Goal: Task Accomplishment & Management: Use online tool/utility

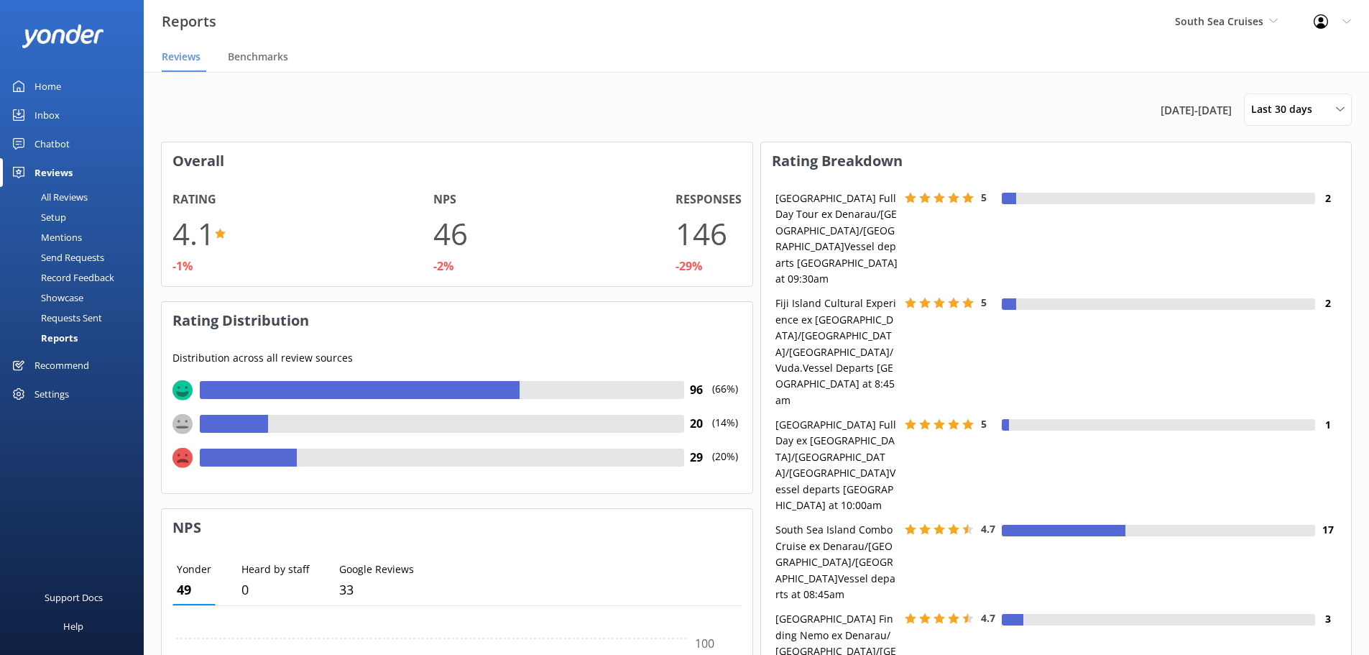
scroll to position [144, 579]
click at [45, 86] on div "Home" at bounding box center [47, 86] width 27 height 29
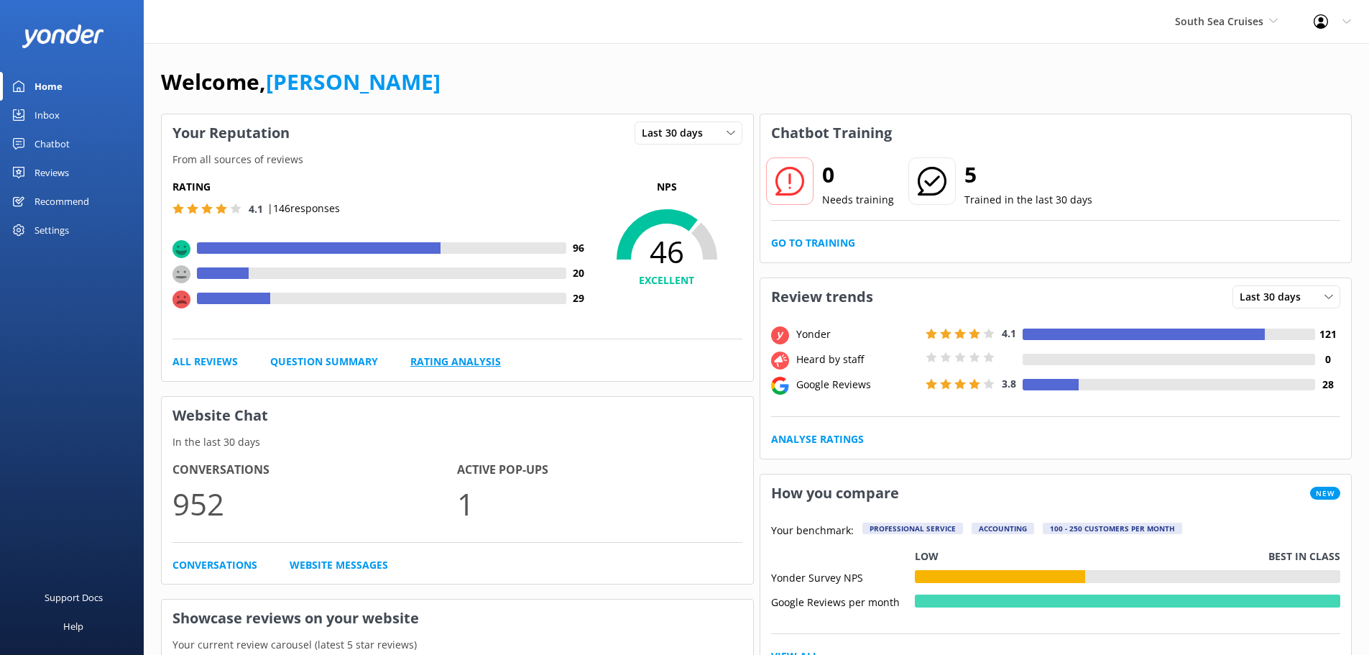
click at [481, 358] on link "Rating Analysis" at bounding box center [455, 362] width 91 height 16
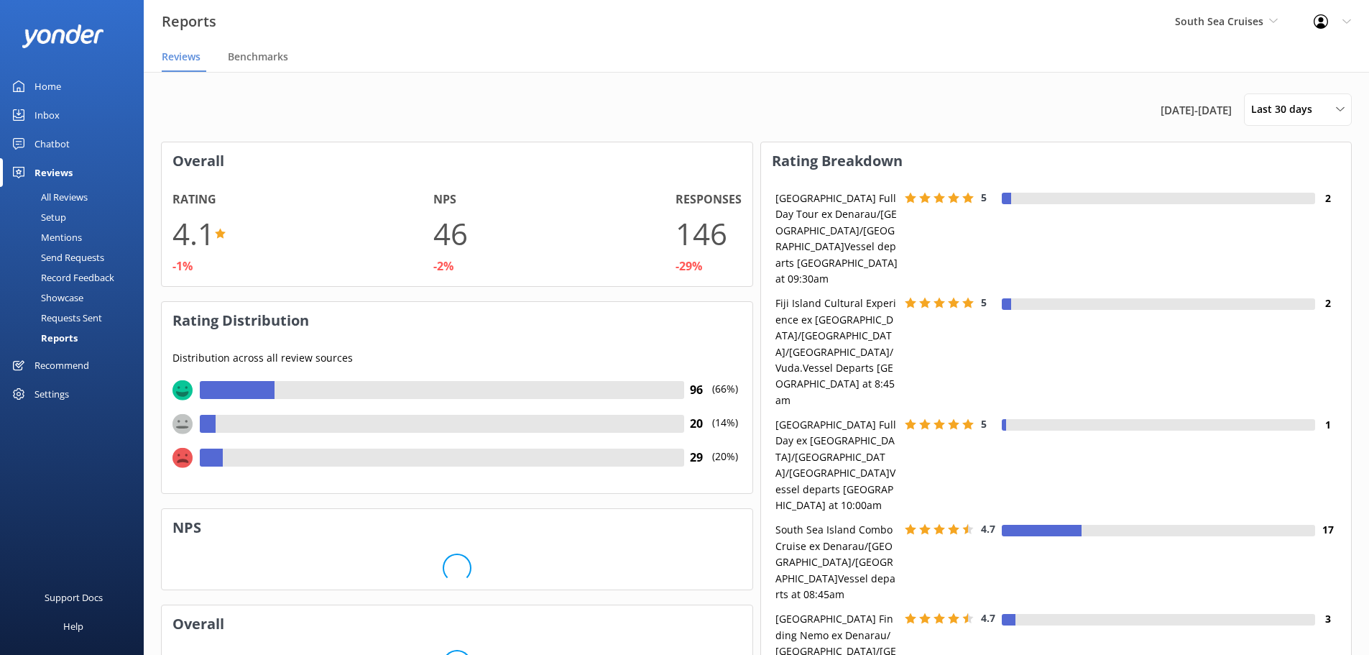
scroll to position [144, 579]
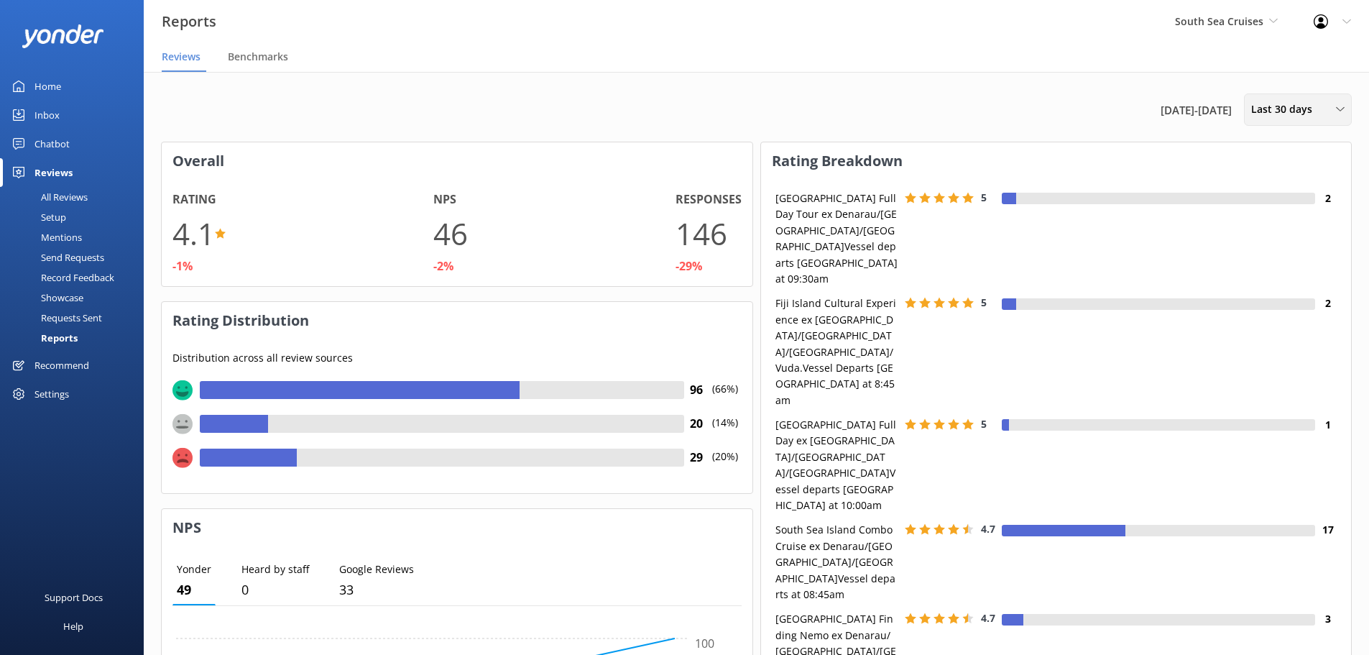
click at [1278, 121] on div "Last 30 days Last 7 days Last 30 days Last 90 days Last 180 days Custom" at bounding box center [1298, 109] width 108 height 32
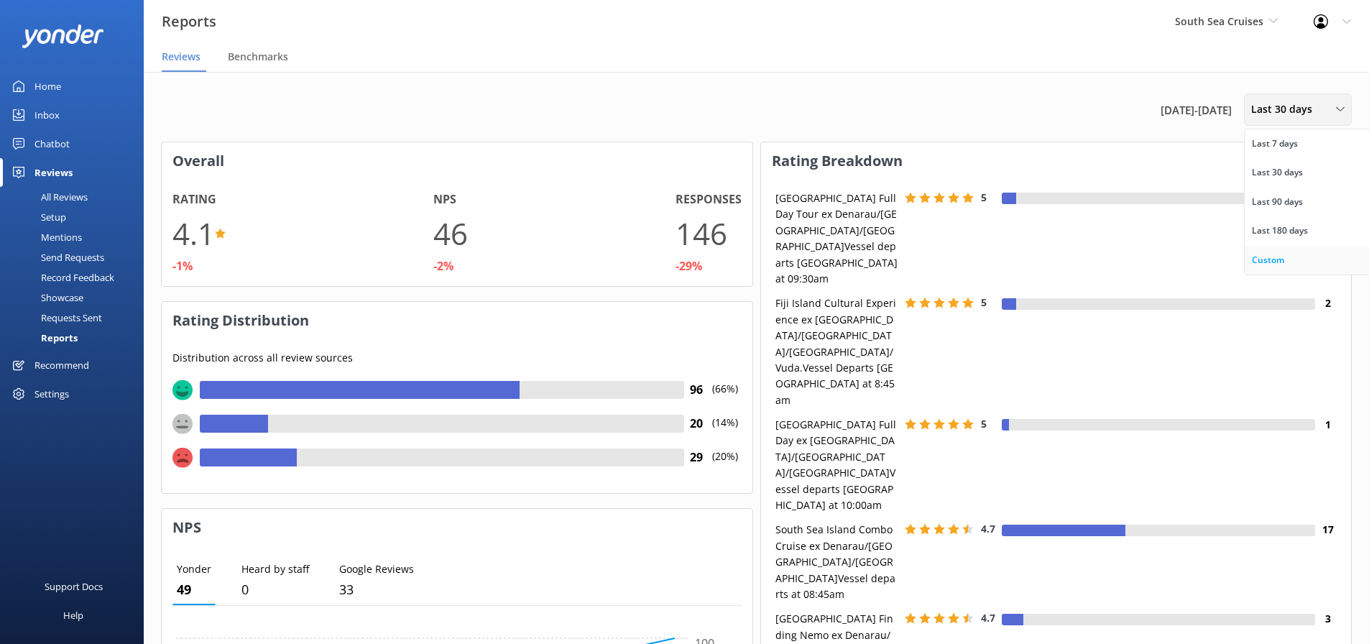
click at [1261, 262] on div "Custom" at bounding box center [1268, 260] width 32 height 14
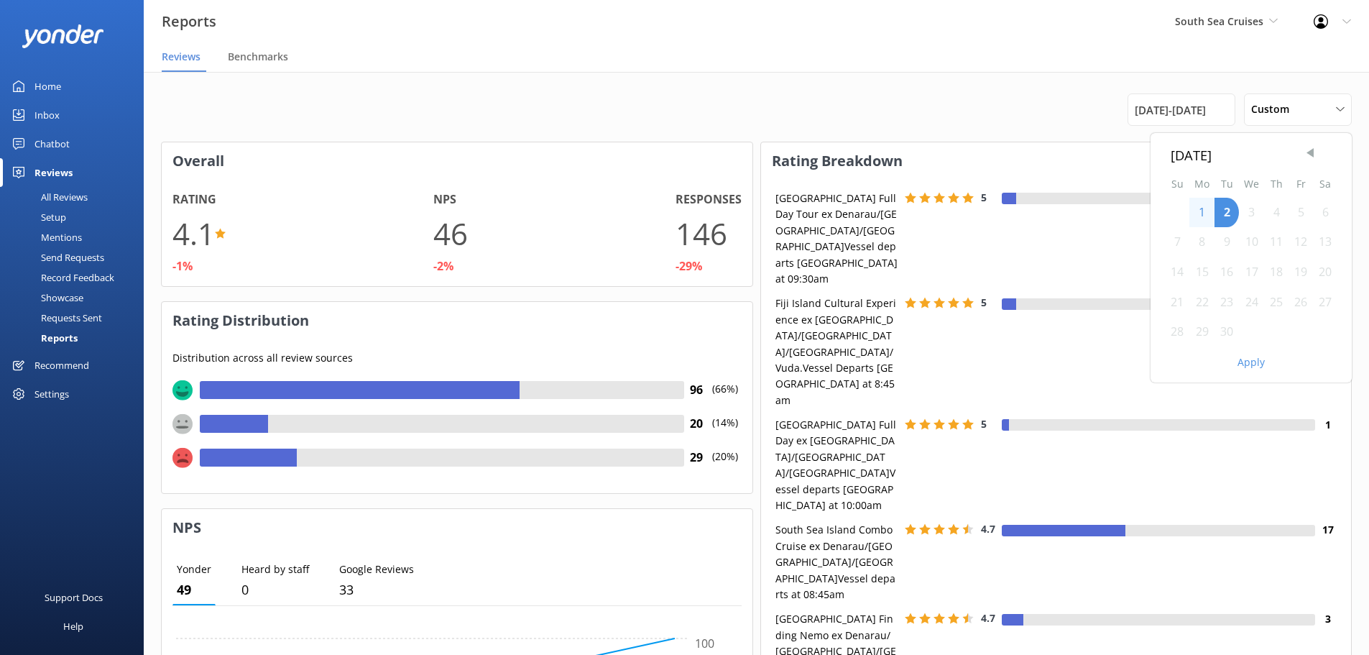
click at [1309, 155] on span "Previous Month" at bounding box center [1310, 153] width 14 height 14
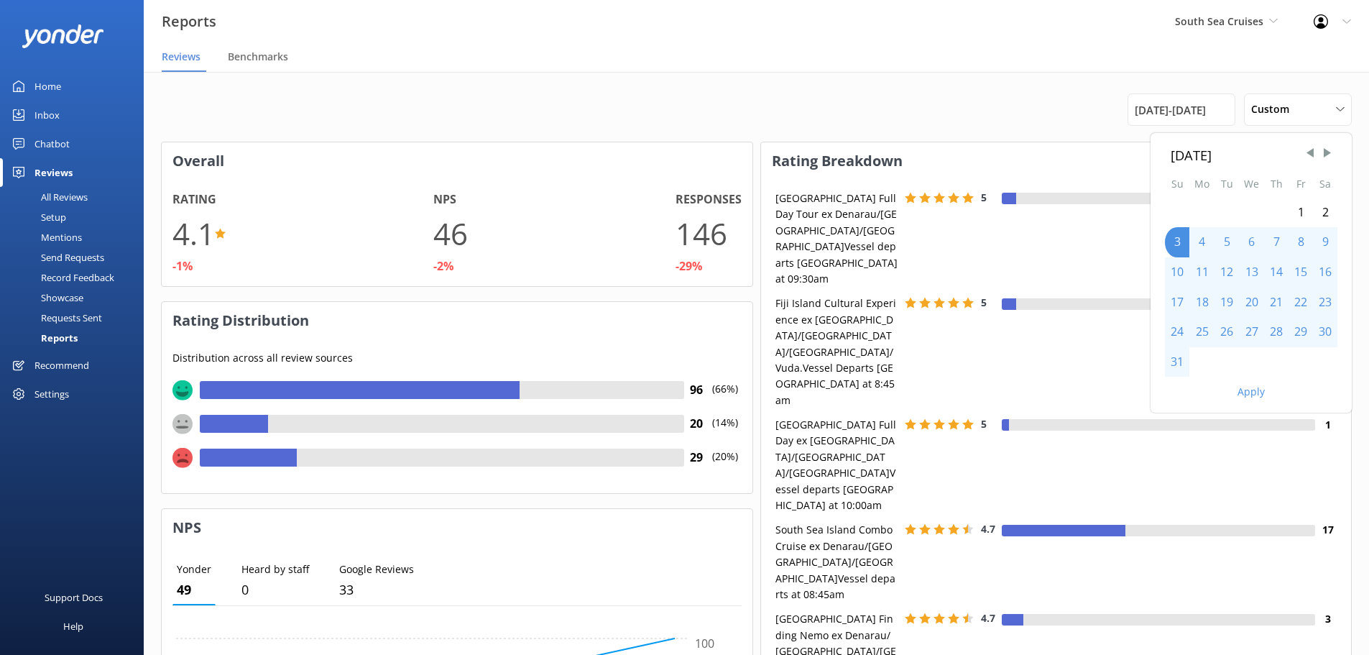
click at [1299, 216] on div "1" at bounding box center [1301, 213] width 24 height 30
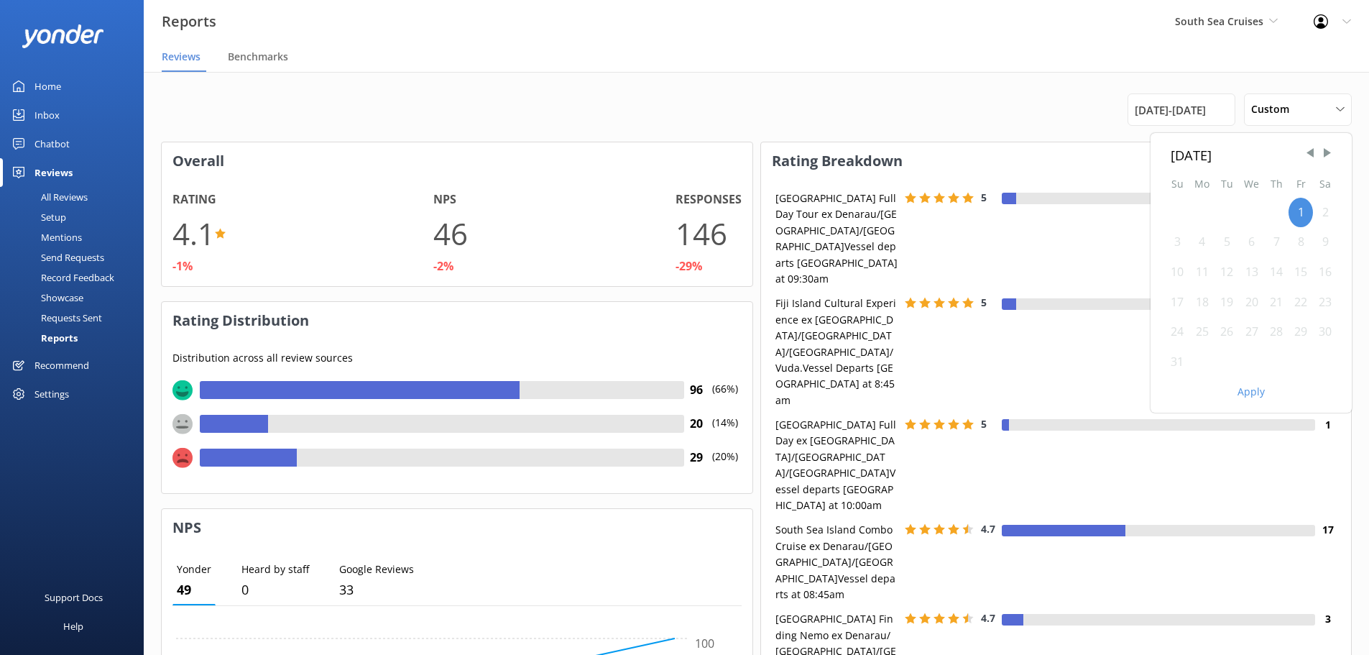
click at [1174, 359] on div "31" at bounding box center [1177, 362] width 24 height 30
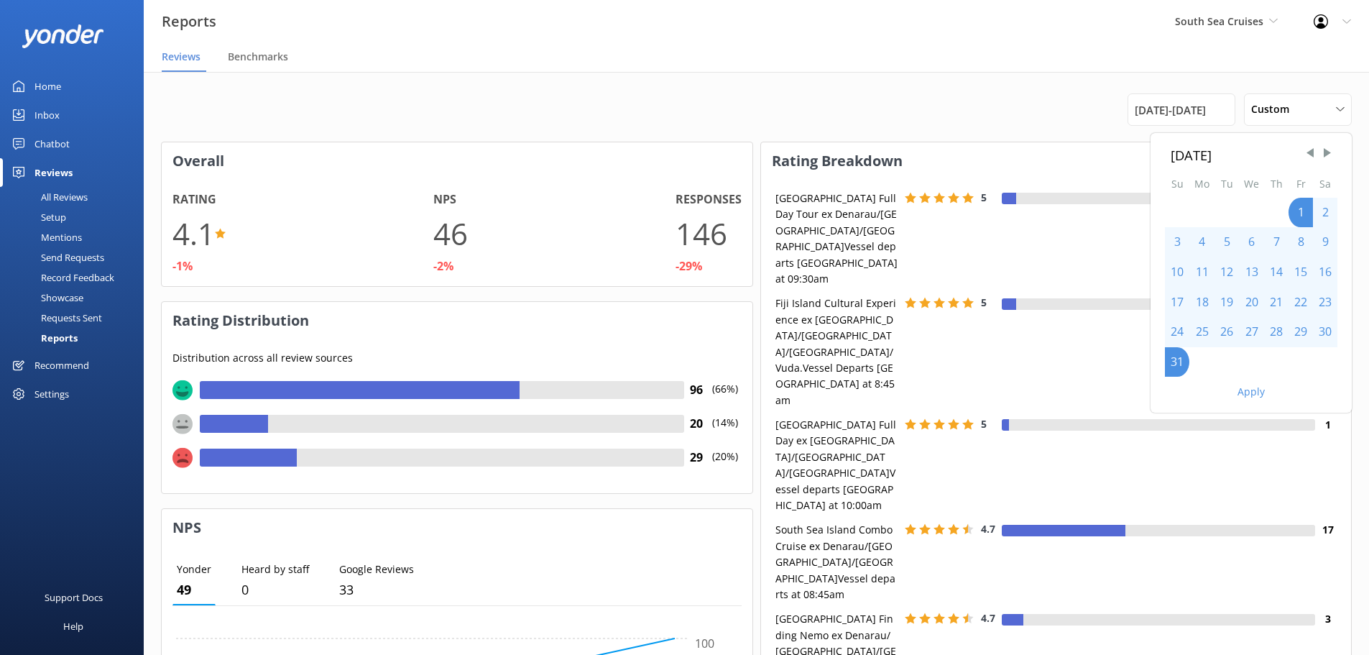
click at [1257, 400] on div "Apply" at bounding box center [1251, 389] width 201 height 24
click at [1251, 390] on button "Apply" at bounding box center [1251, 392] width 27 height 10
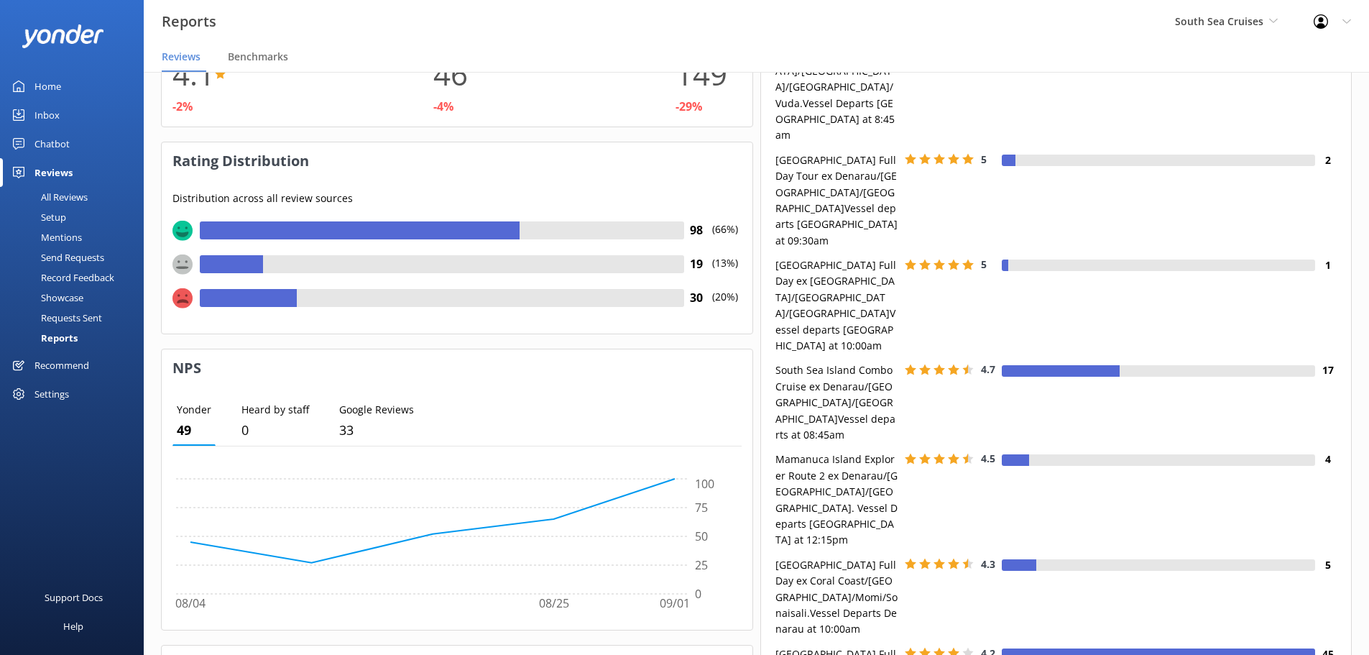
scroll to position [160, 0]
